Goal: Navigation & Orientation: Understand site structure

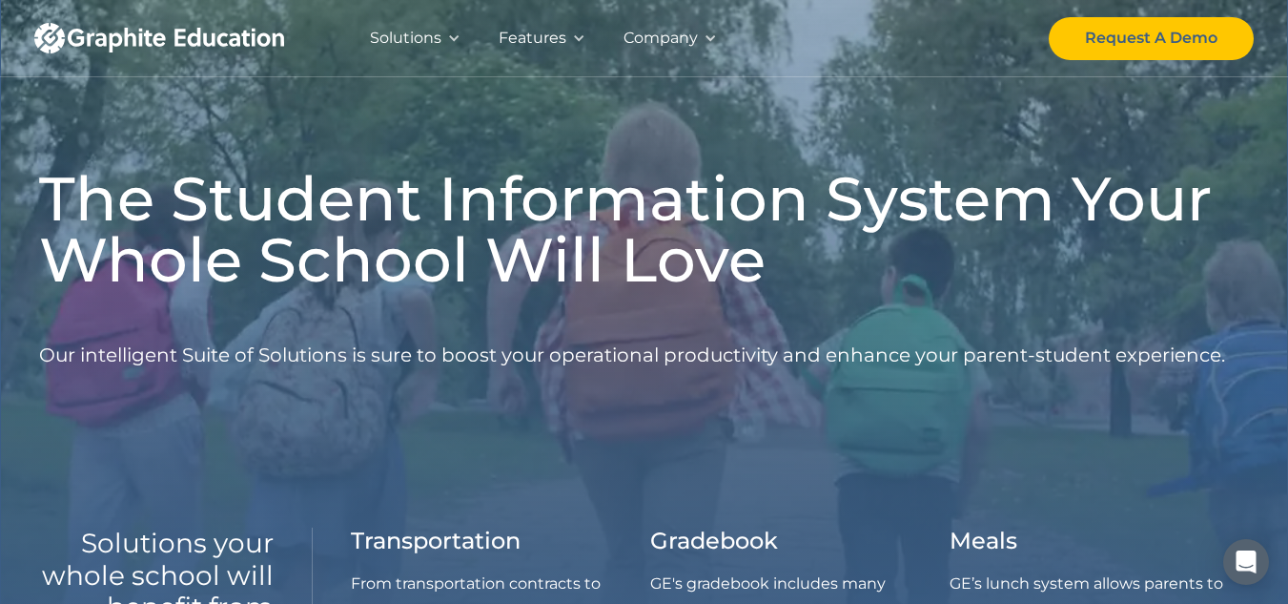
click at [667, 41] on div "Company" at bounding box center [661, 38] width 74 height 27
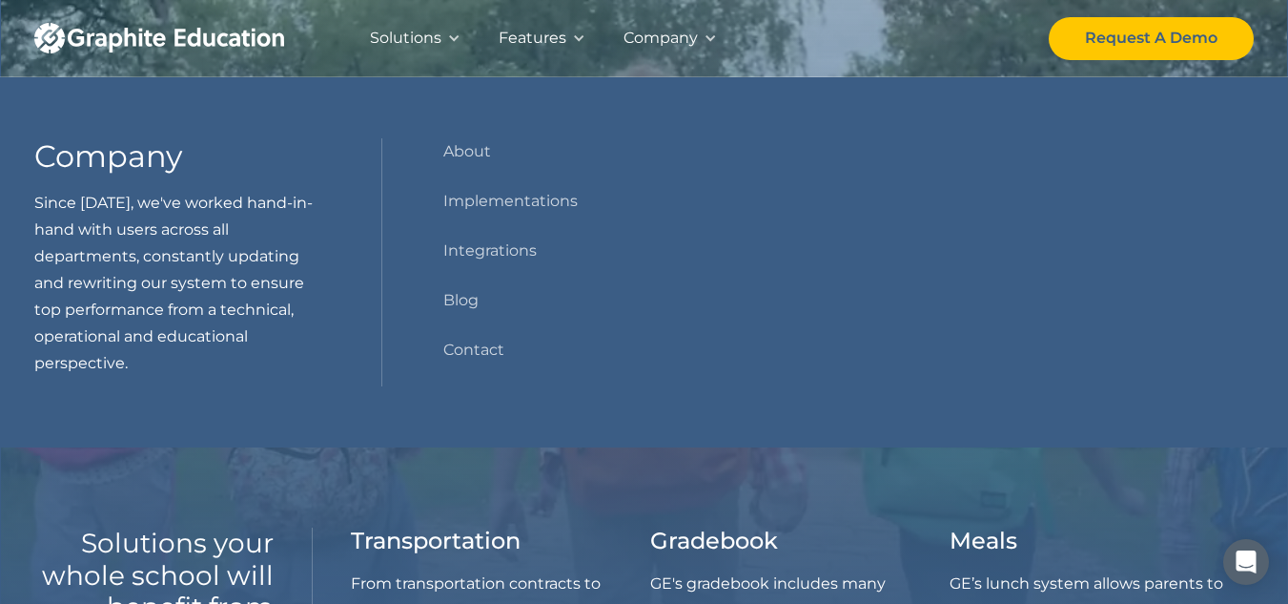
click at [746, 39] on div "Solutions Our Solutions Genius Education's full suite provides solutions for al…" at bounding box center [644, 38] width 1220 height 76
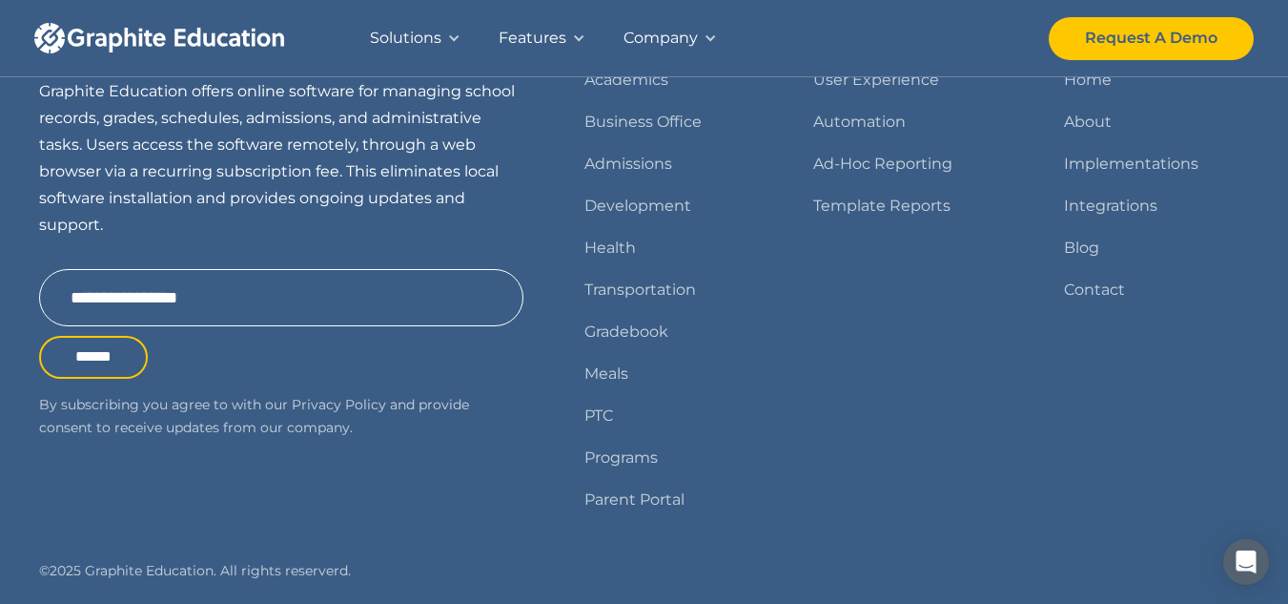
scroll to position [2480, 0]
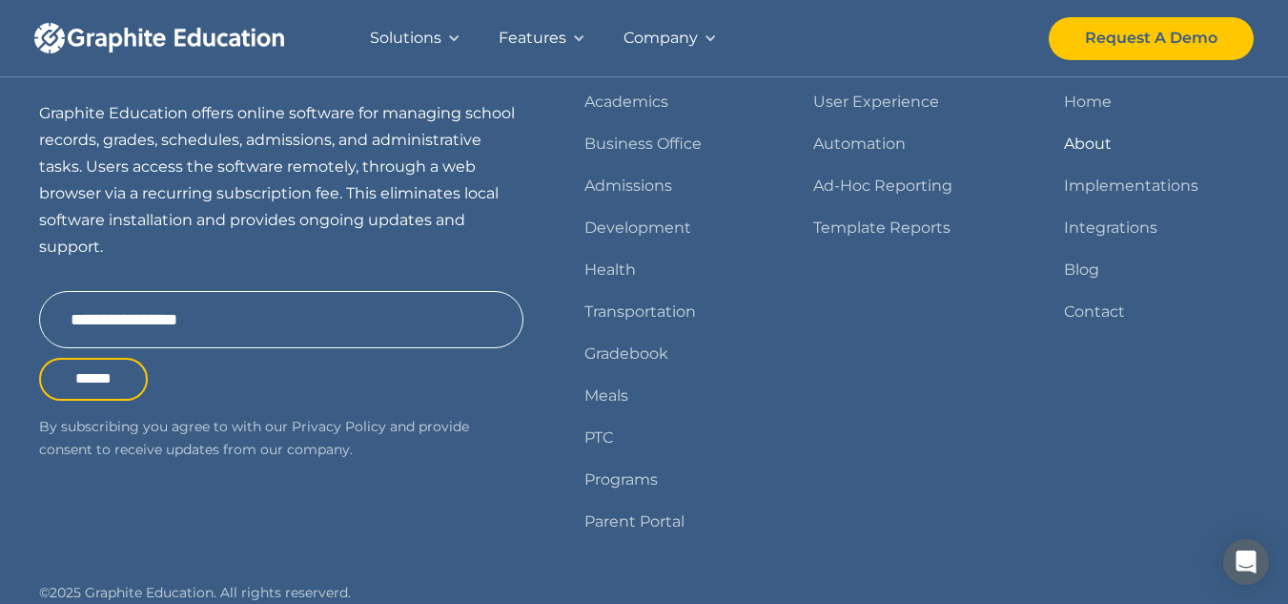
click at [1094, 137] on link "About" at bounding box center [1088, 144] width 48 height 27
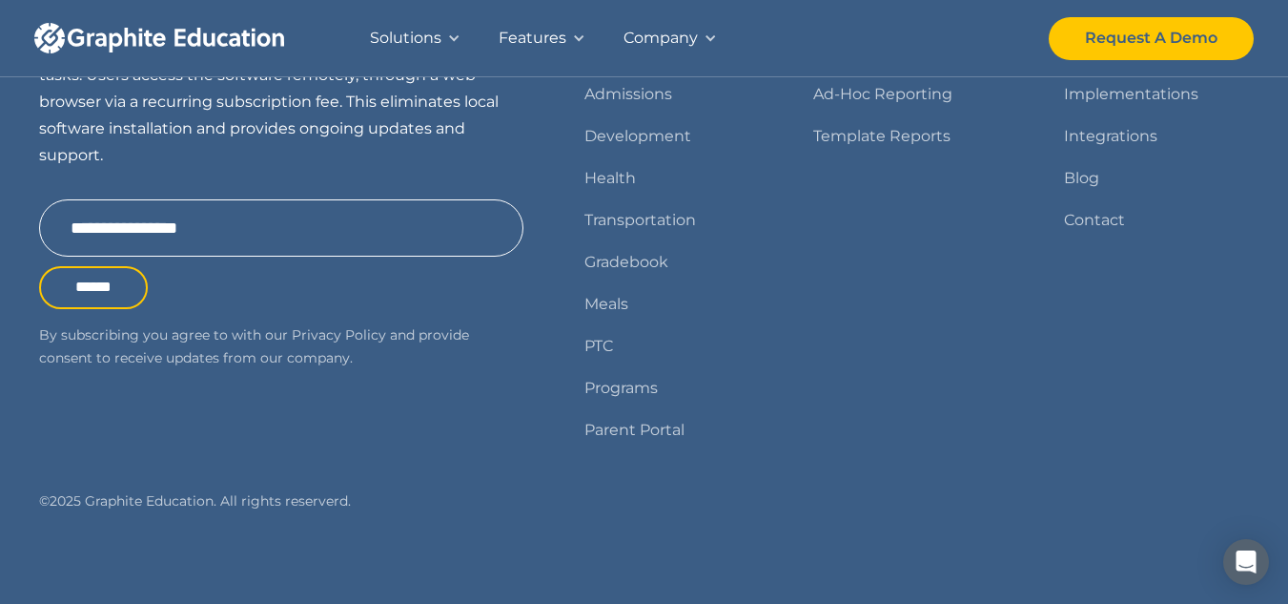
scroll to position [2115, 0]
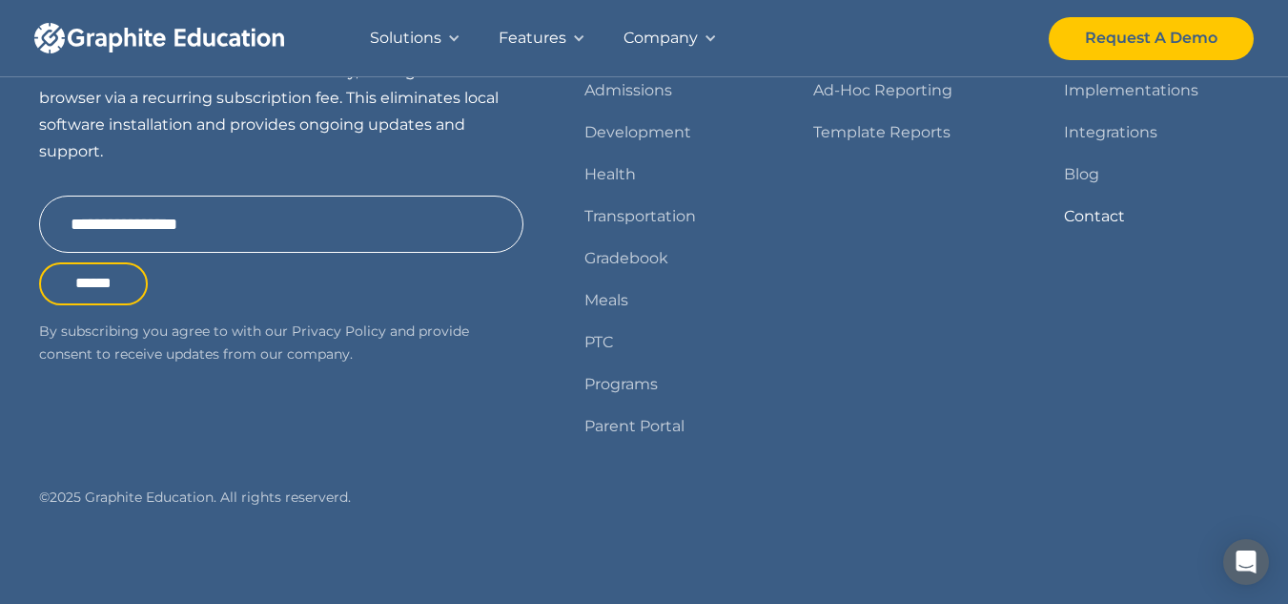
click at [1098, 214] on link "Contact" at bounding box center [1094, 216] width 61 height 27
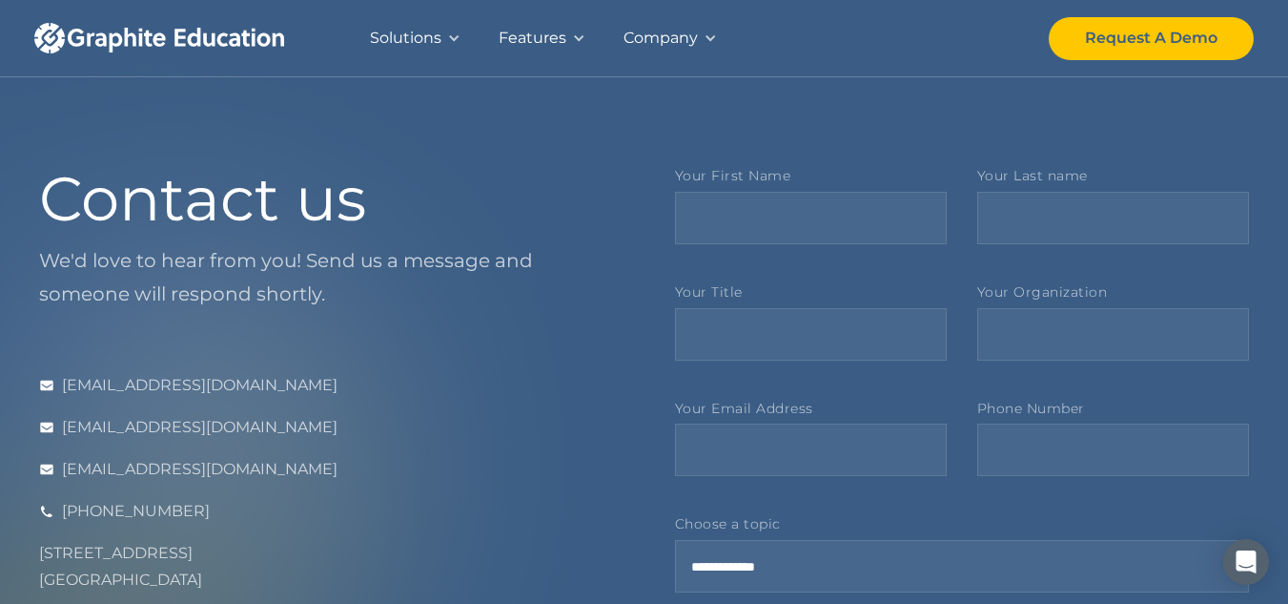
click at [527, 33] on div "Features" at bounding box center [533, 38] width 68 height 27
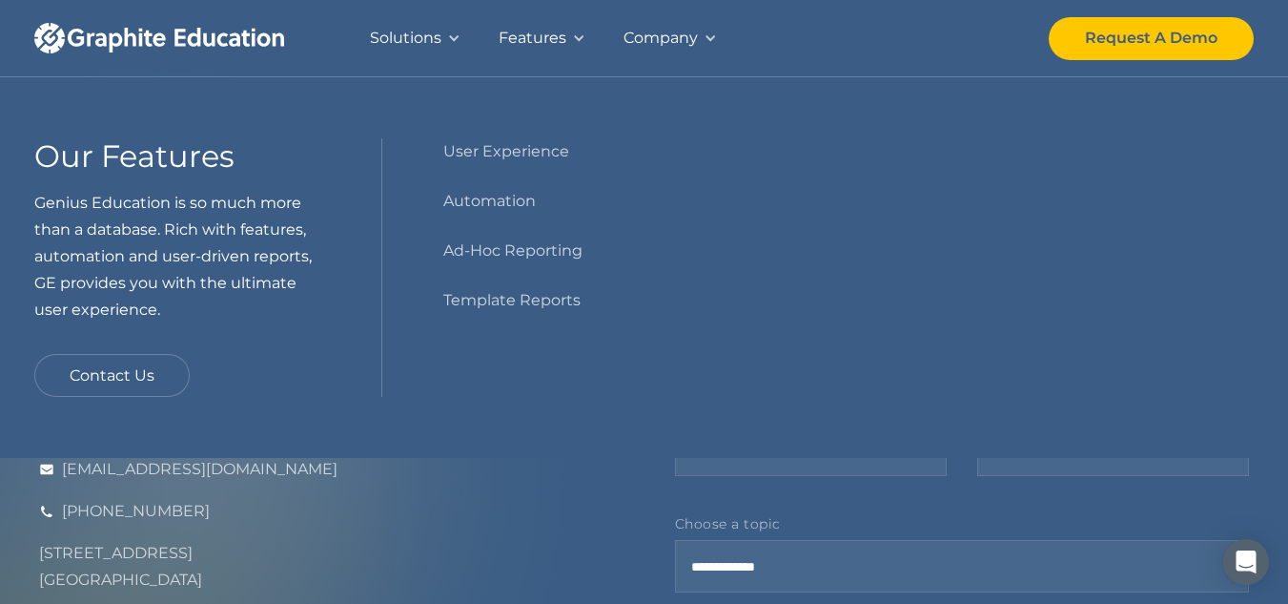
click at [691, 35] on div "Company" at bounding box center [661, 38] width 74 height 27
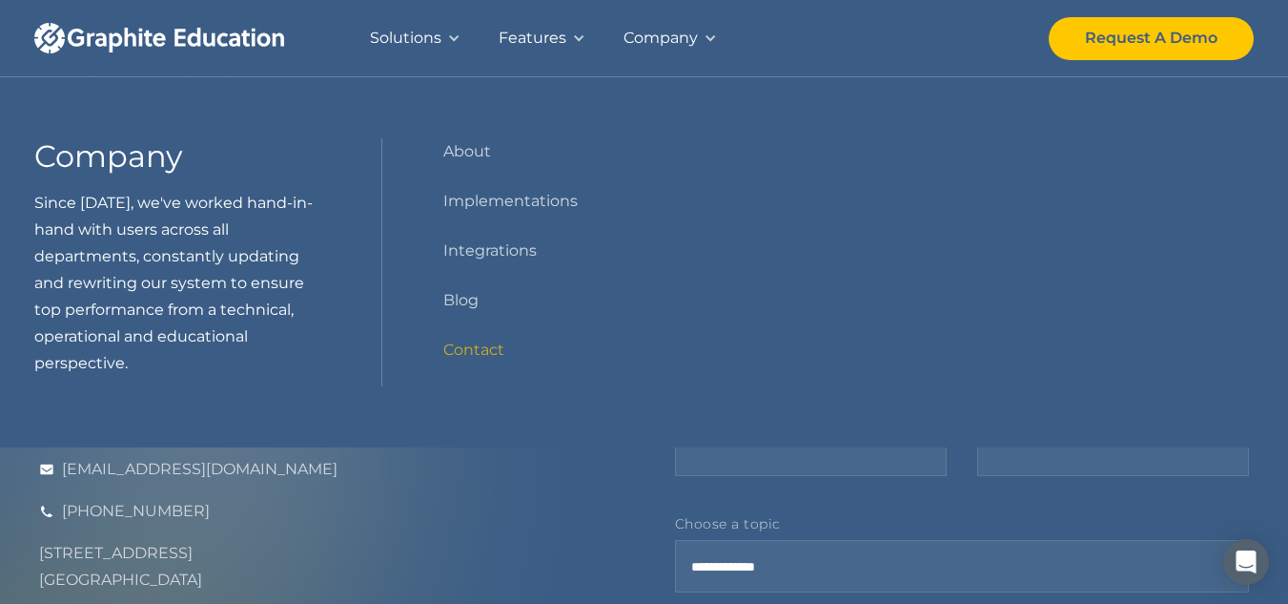
click at [433, 39] on div "Solutions" at bounding box center [406, 38] width 72 height 27
